Goal: Find specific page/section: Find specific page/section

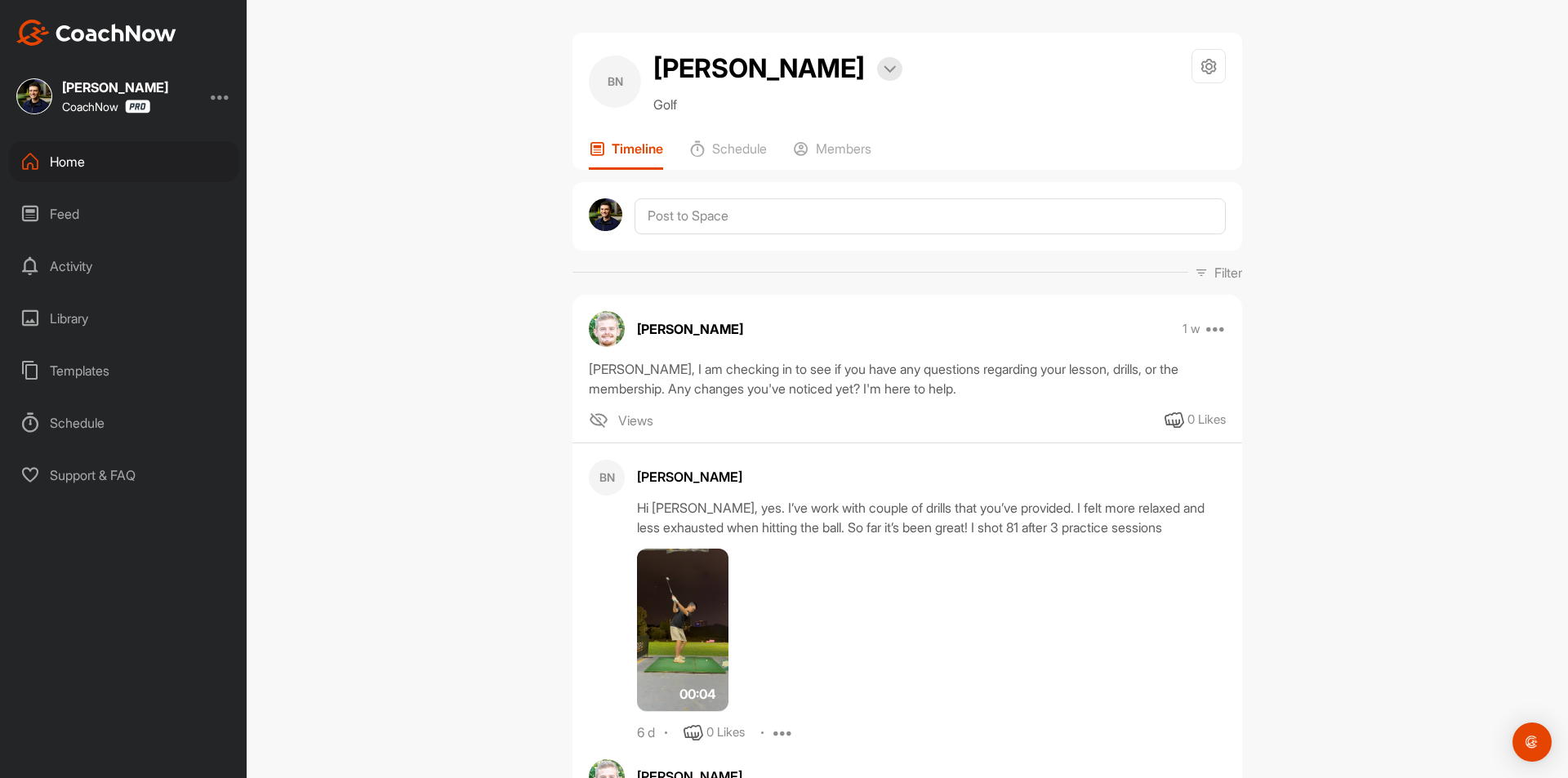
drag, startPoint x: 0, startPoint y: 0, endPoint x: 163, endPoint y: 166, distance: 232.6
click at [163, 166] on div "Home" at bounding box center [124, 161] width 230 height 40
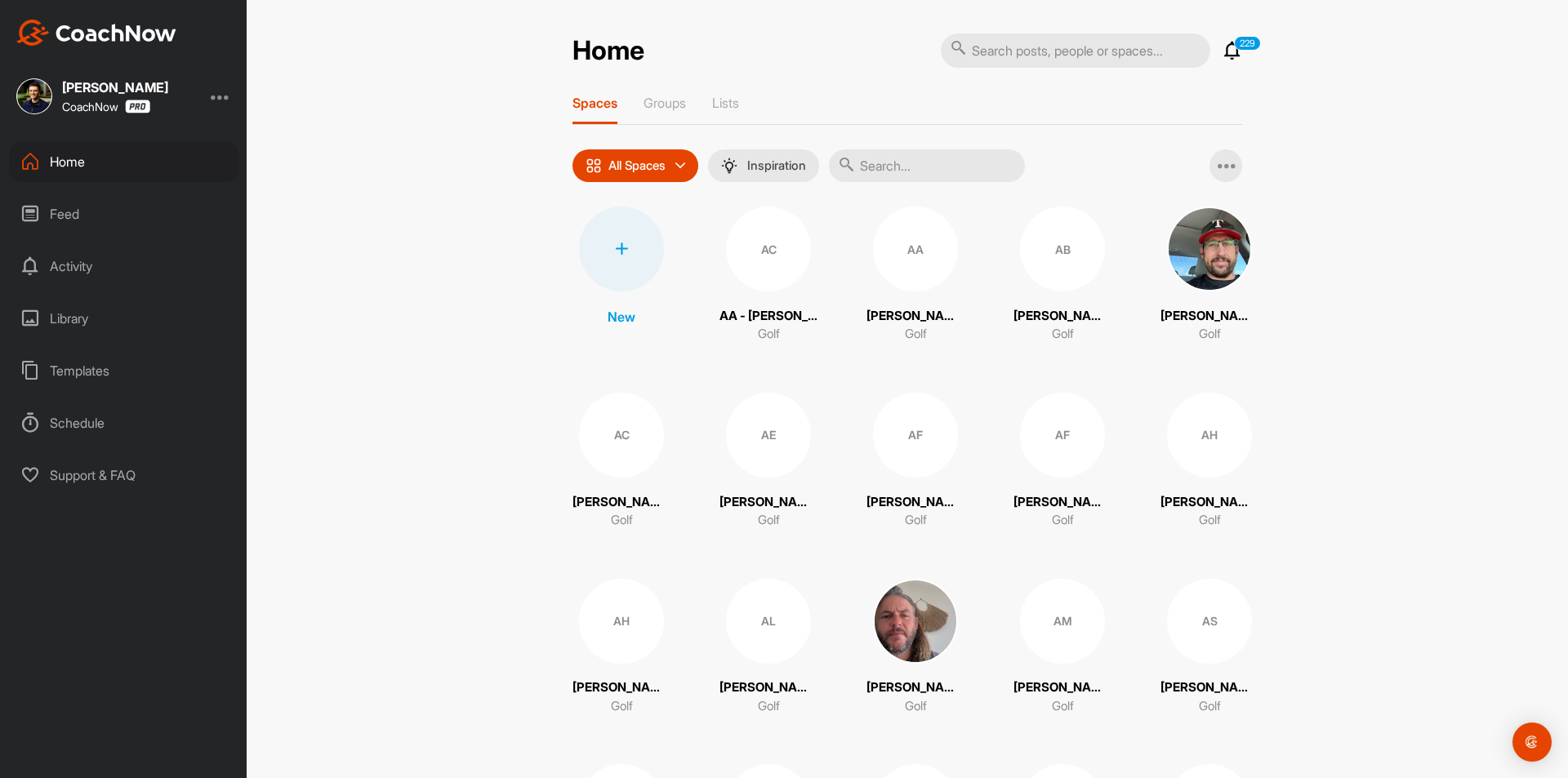
click at [1022, 49] on input "text" at bounding box center [1076, 50] width 270 height 34
paste input "[PERSON_NAME]"
type input "[PERSON_NAME]"
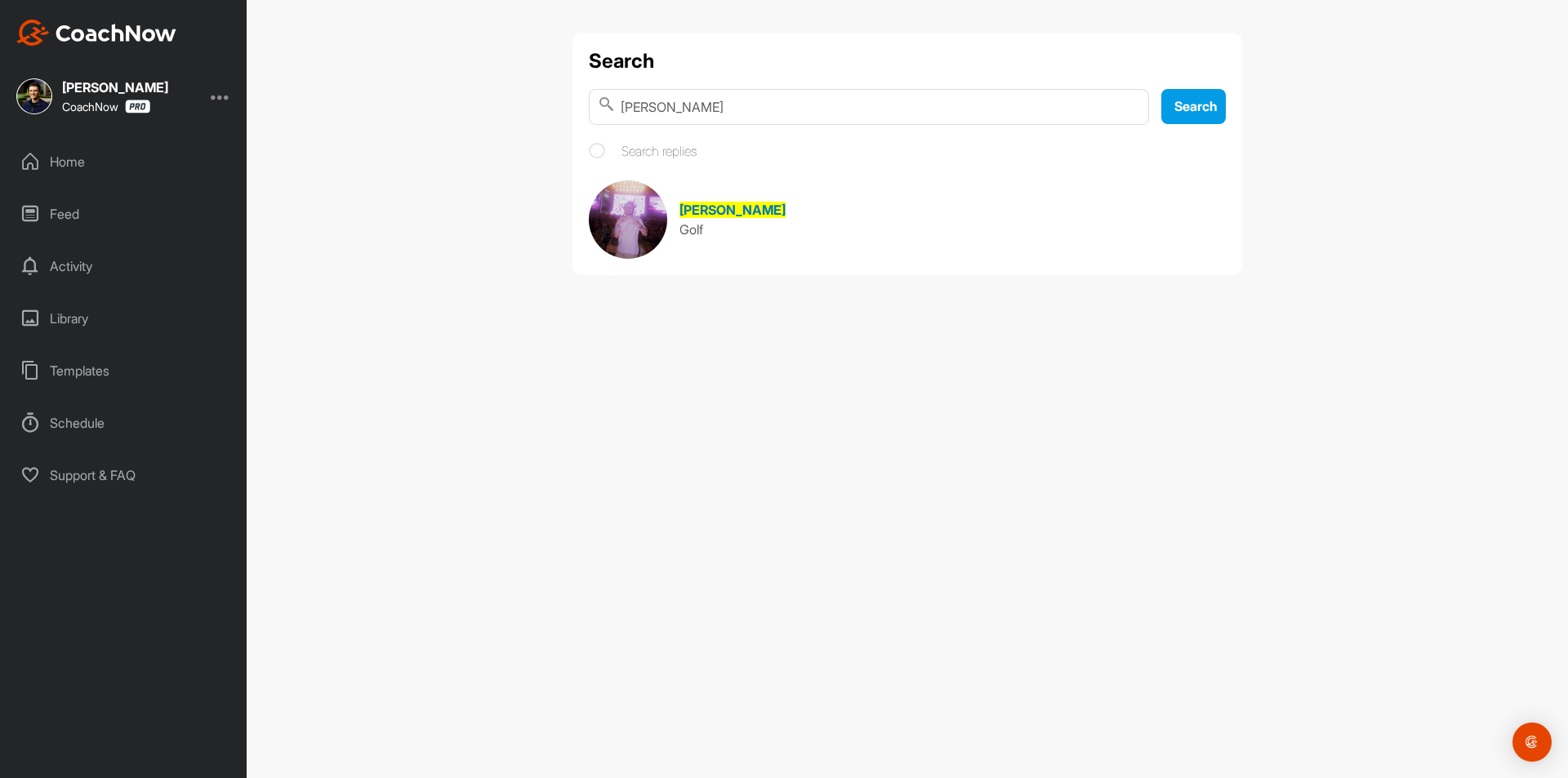
click at [751, 209] on span "[PERSON_NAME]" at bounding box center [733, 210] width 106 height 17
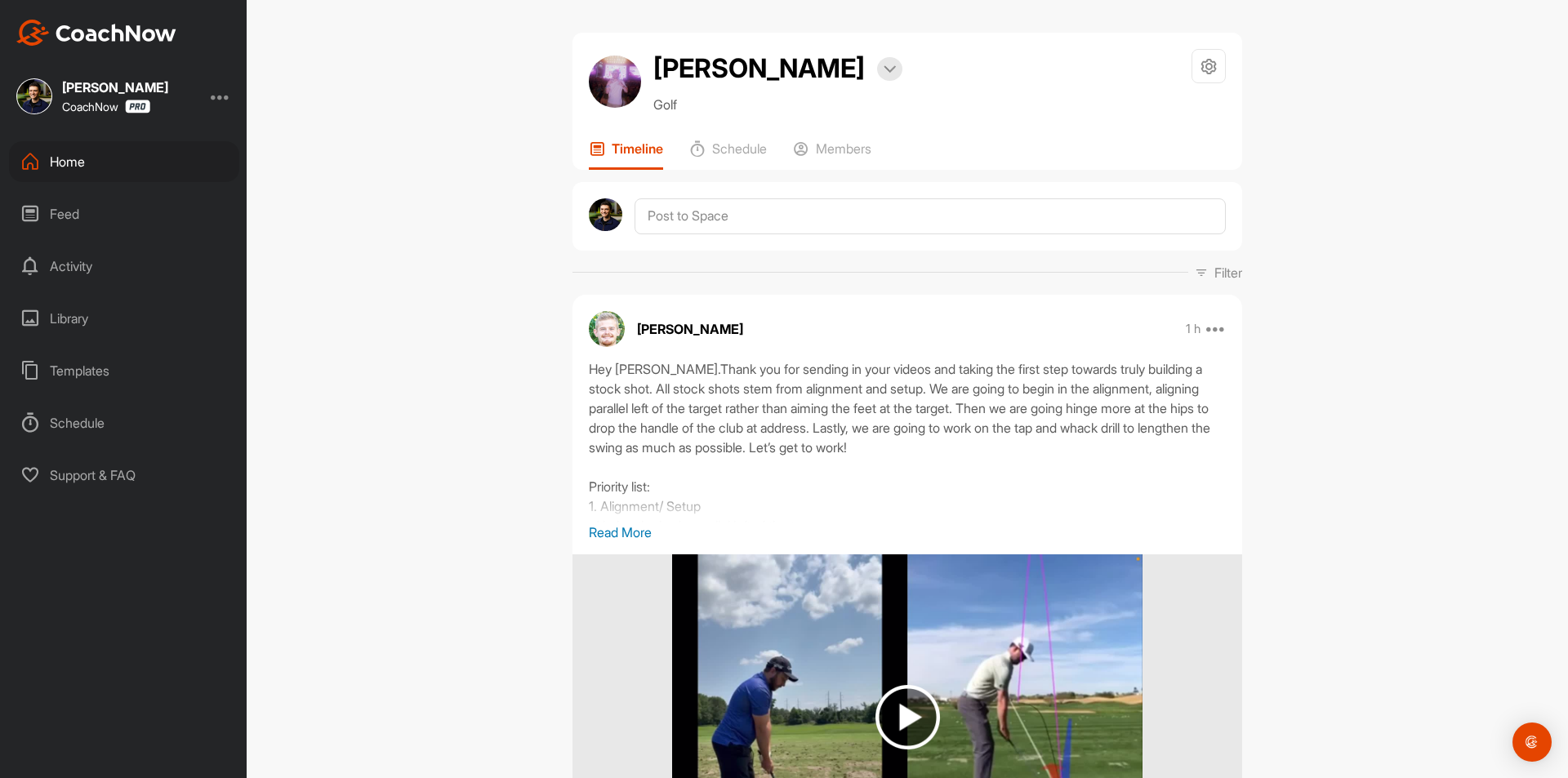
click at [141, 170] on div "Home" at bounding box center [124, 161] width 230 height 40
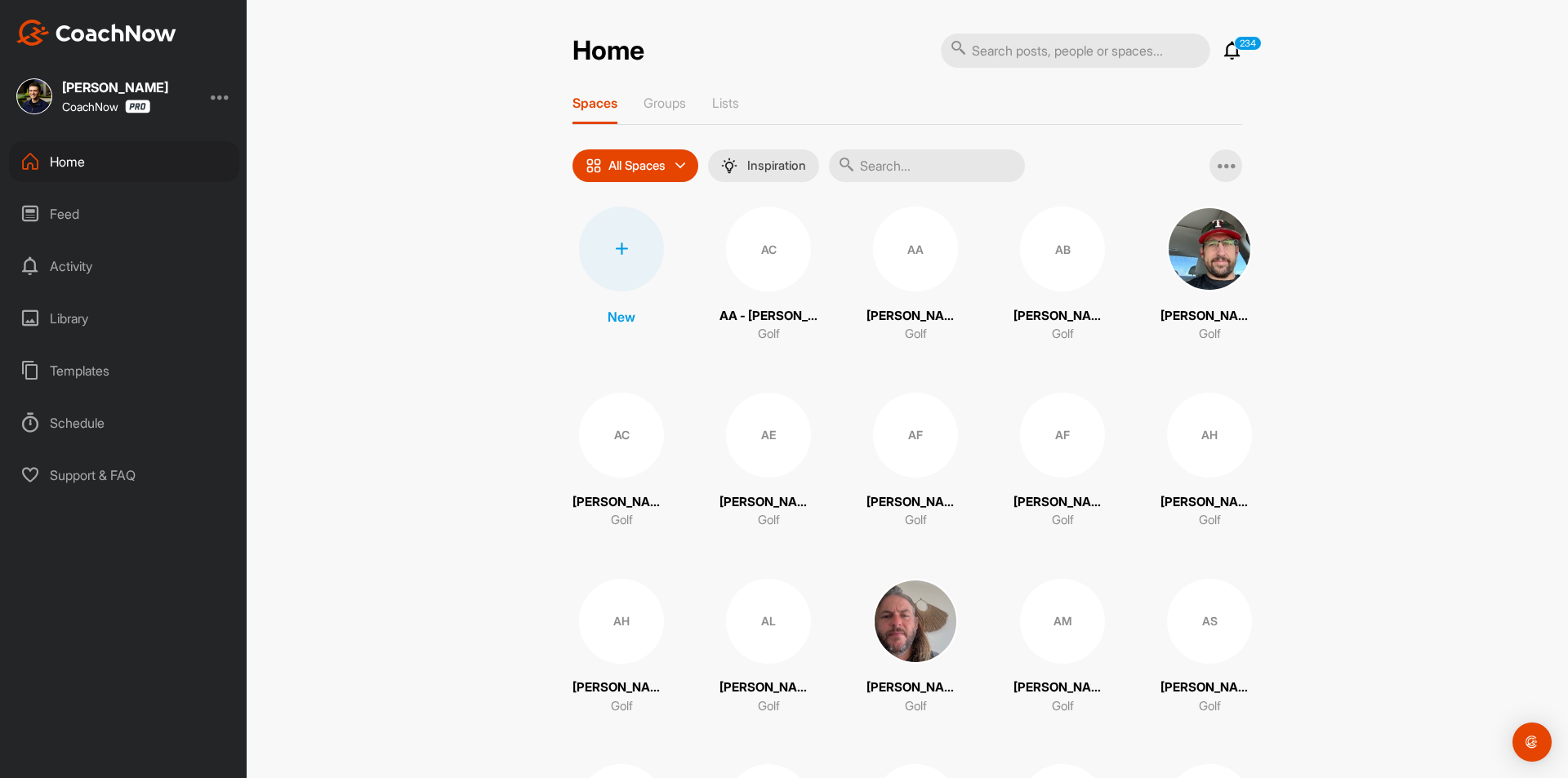
click at [1058, 52] on input "text" at bounding box center [1076, 50] width 270 height 34
paste input "[PERSON_NAME]"
type input "[PERSON_NAME]"
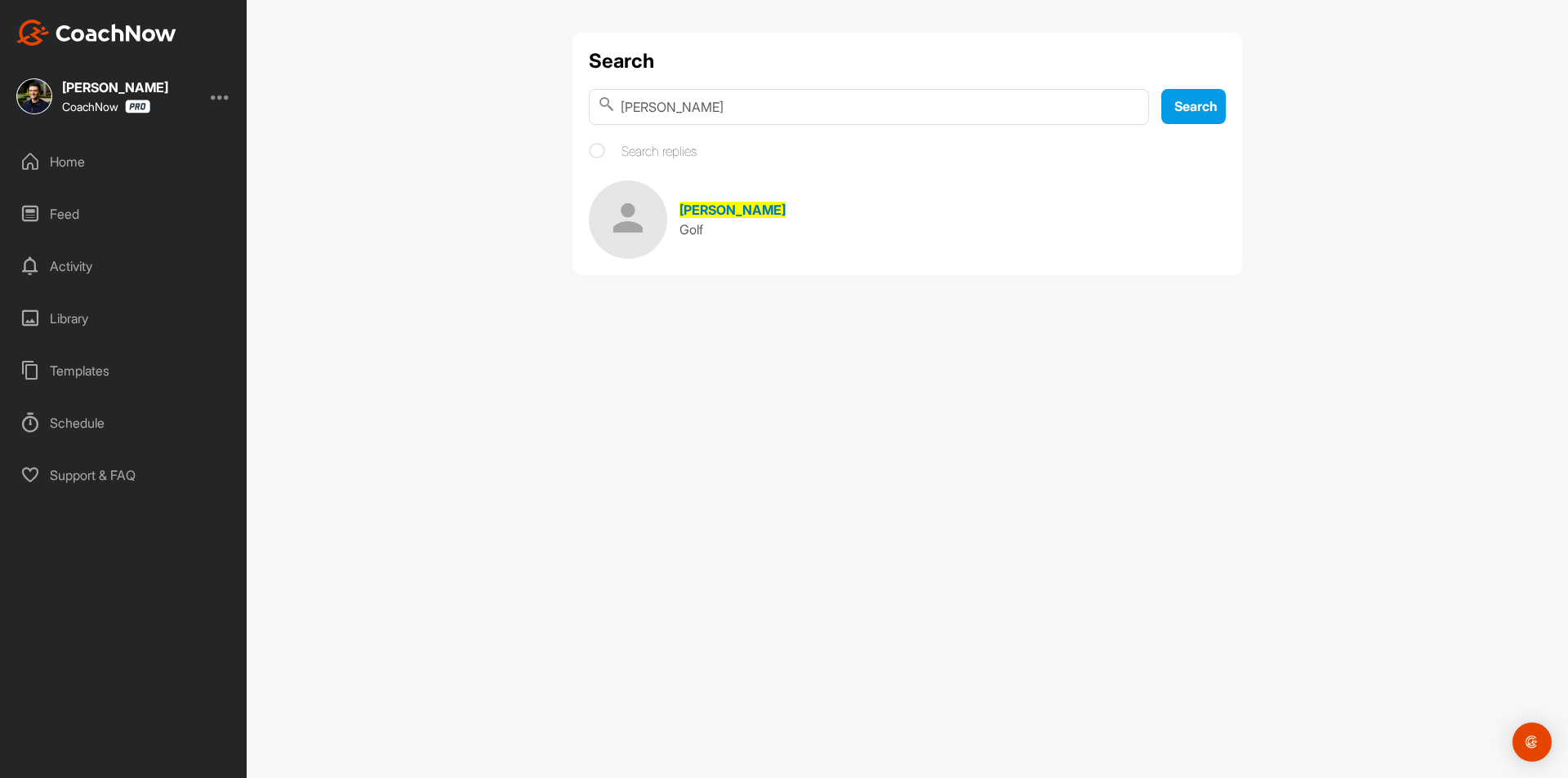
click at [742, 210] on span "[PERSON_NAME]" at bounding box center [733, 210] width 106 height 17
